Goal: Navigation & Orientation: Find specific page/section

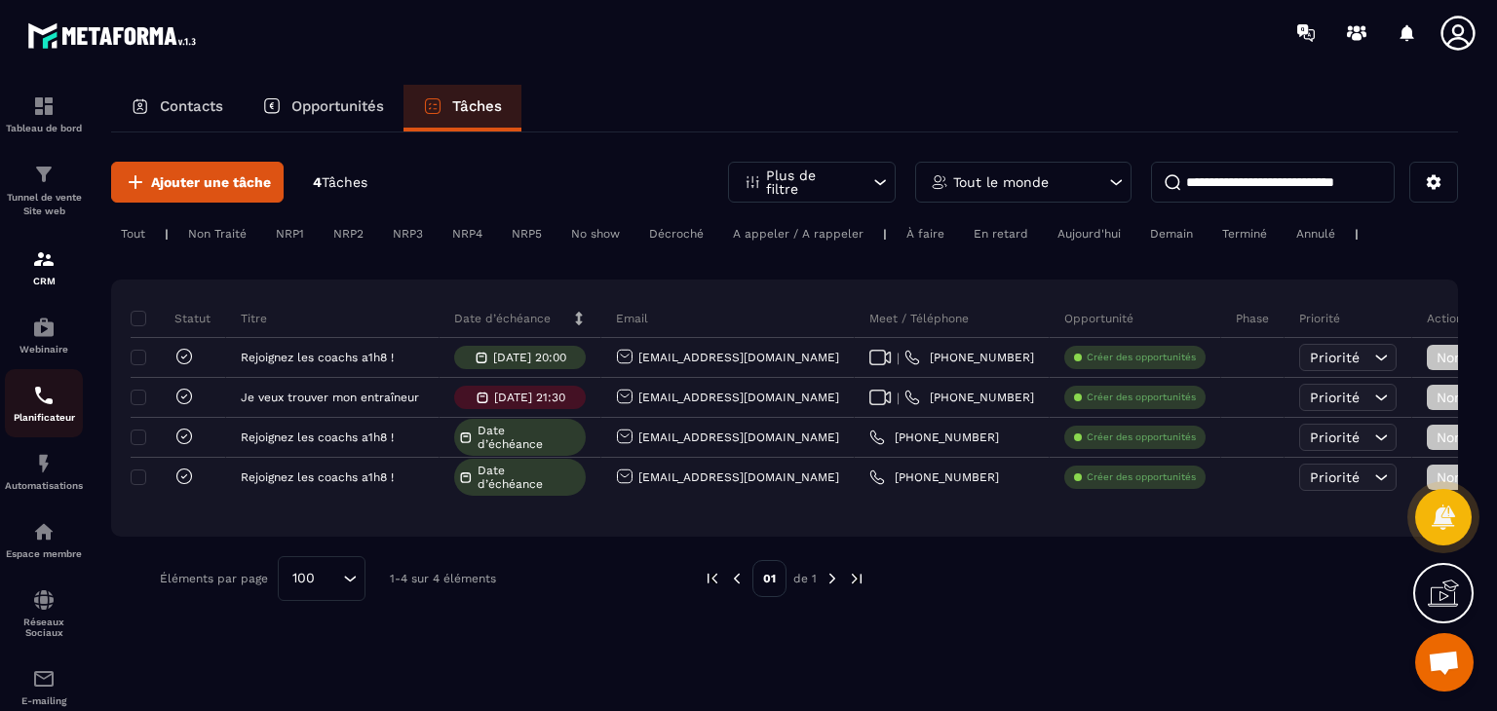
click at [45, 411] on div "Planificateur" at bounding box center [44, 403] width 78 height 39
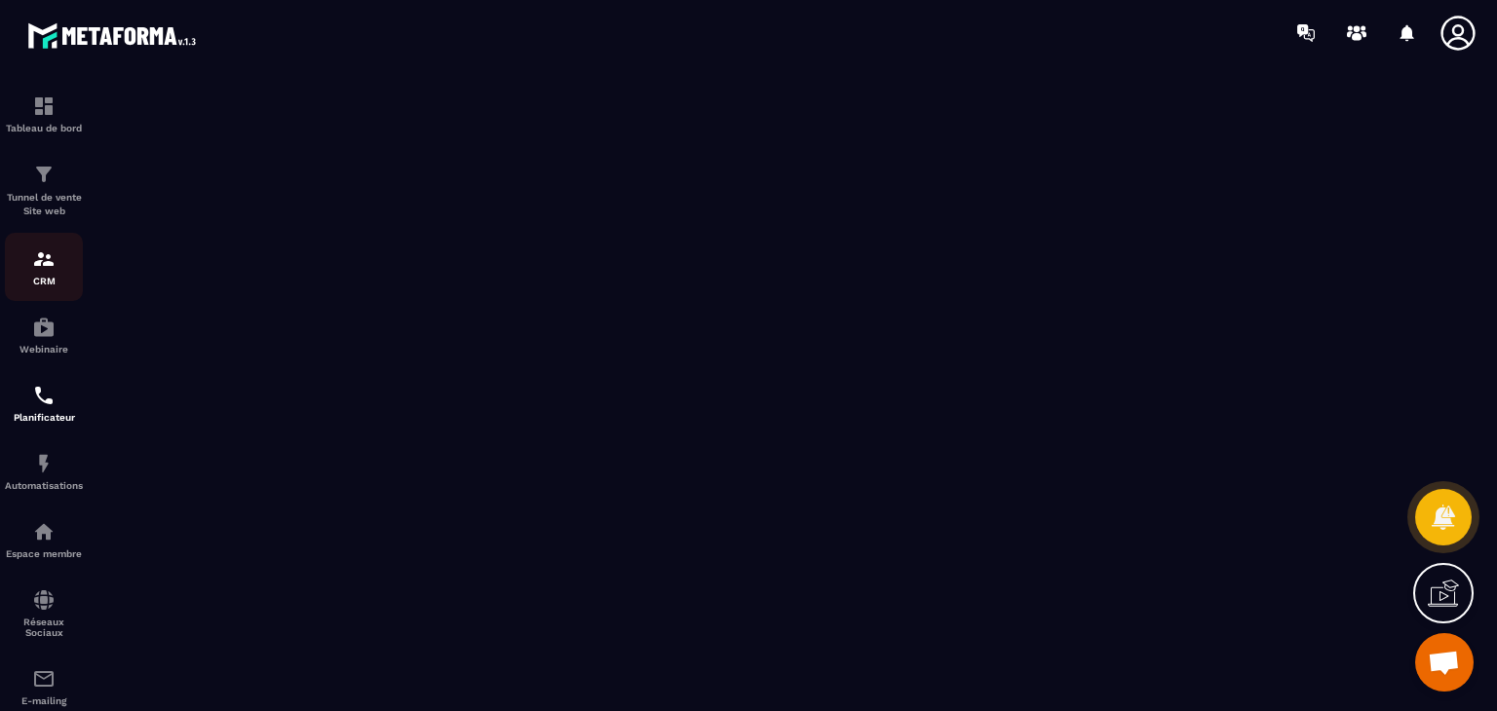
click at [48, 260] on img at bounding box center [43, 258] width 23 height 23
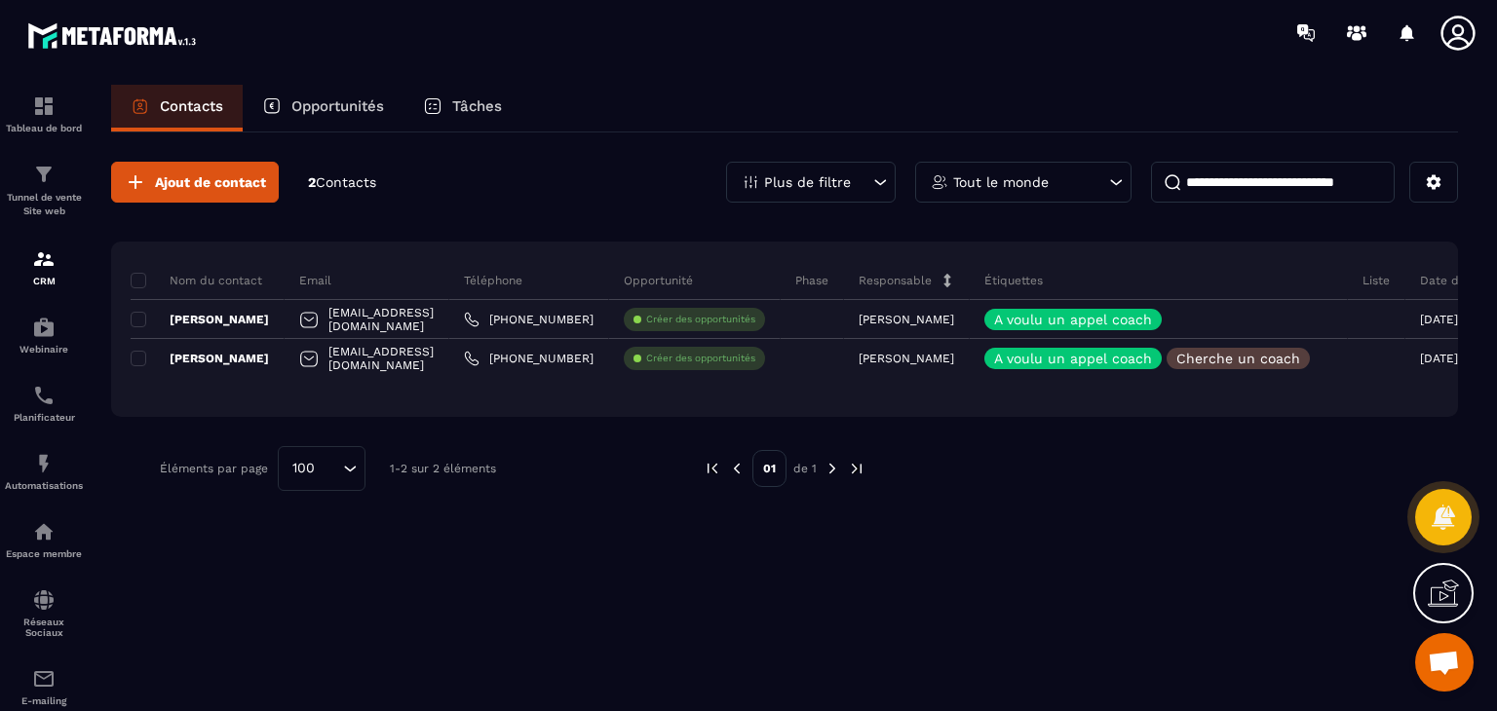
click at [346, 189] on p "2 Contacts" at bounding box center [342, 182] width 68 height 19
click at [465, 106] on p "Tâches" at bounding box center [477, 106] width 50 height 18
